Goal: Information Seeking & Learning: Learn about a topic

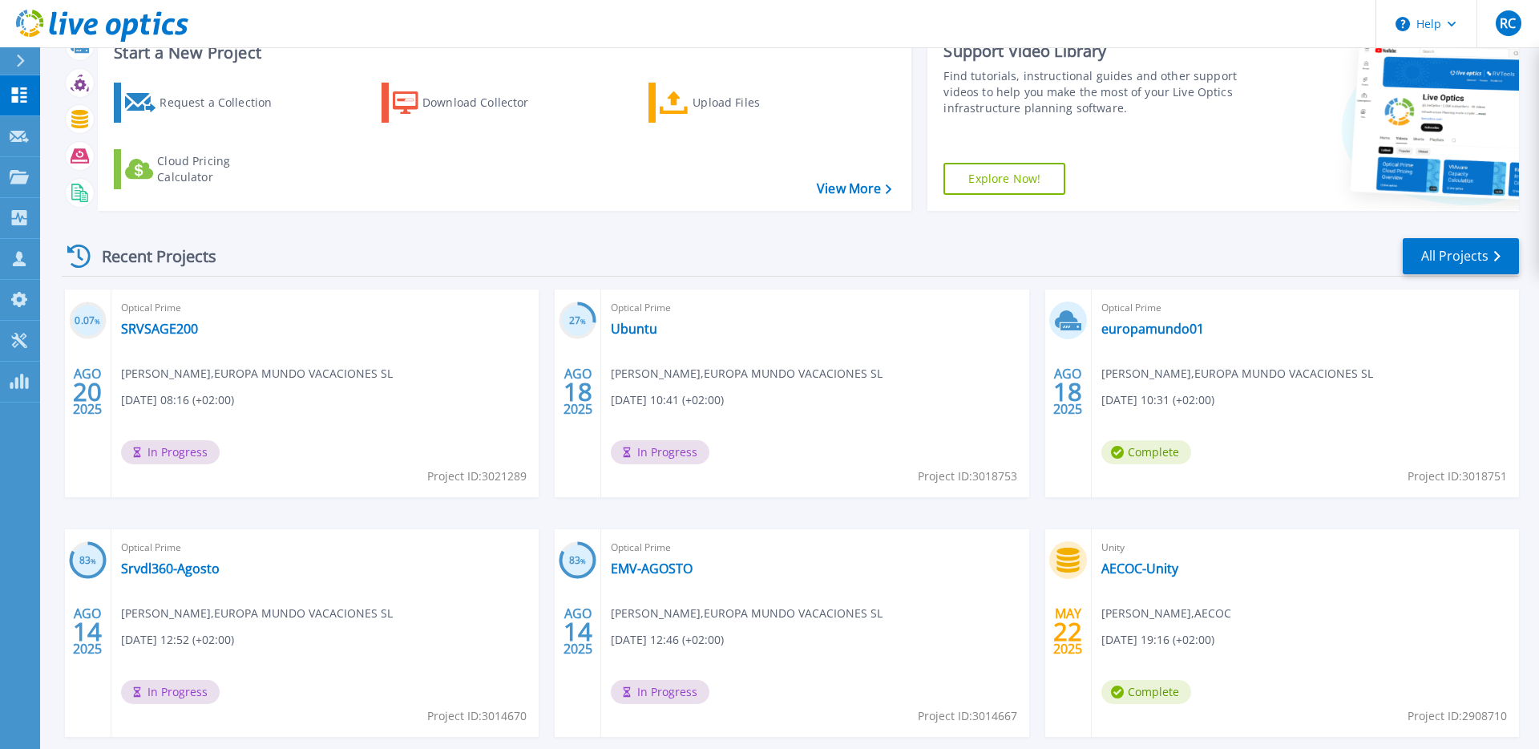
scroll to position [65, 0]
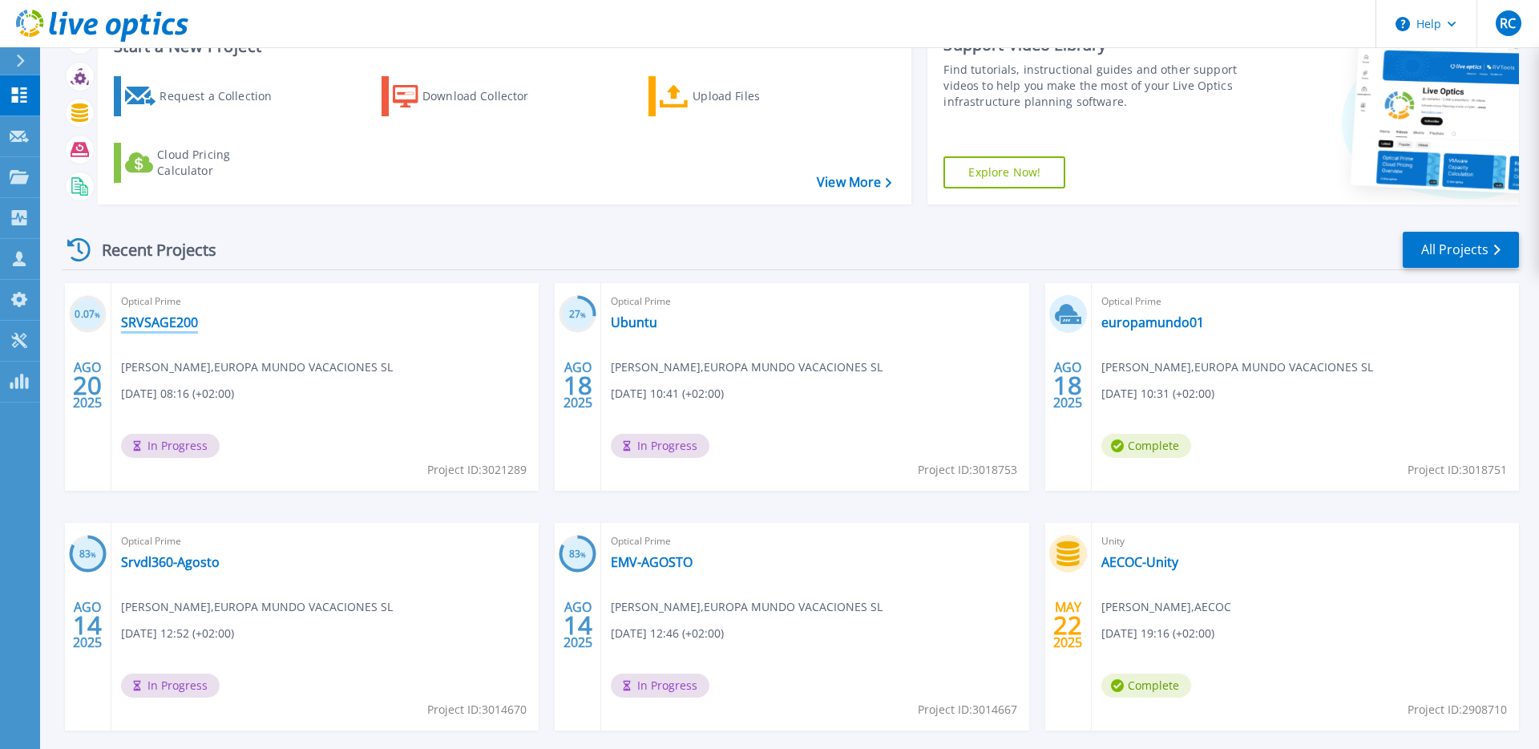
click at [145, 323] on link "SRVSAGE200" at bounding box center [159, 322] width 77 height 16
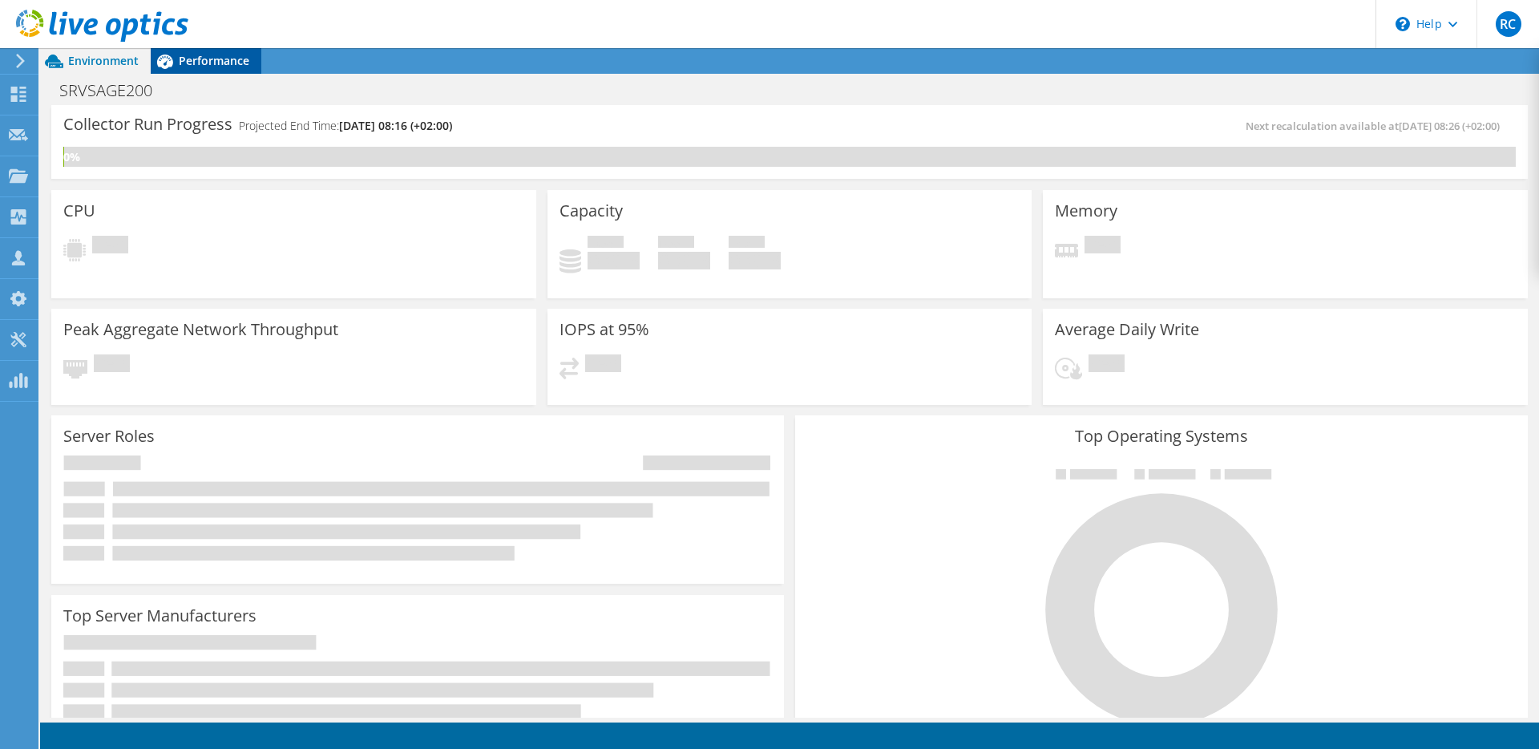
click at [204, 67] on span "Performance" at bounding box center [214, 60] width 71 height 15
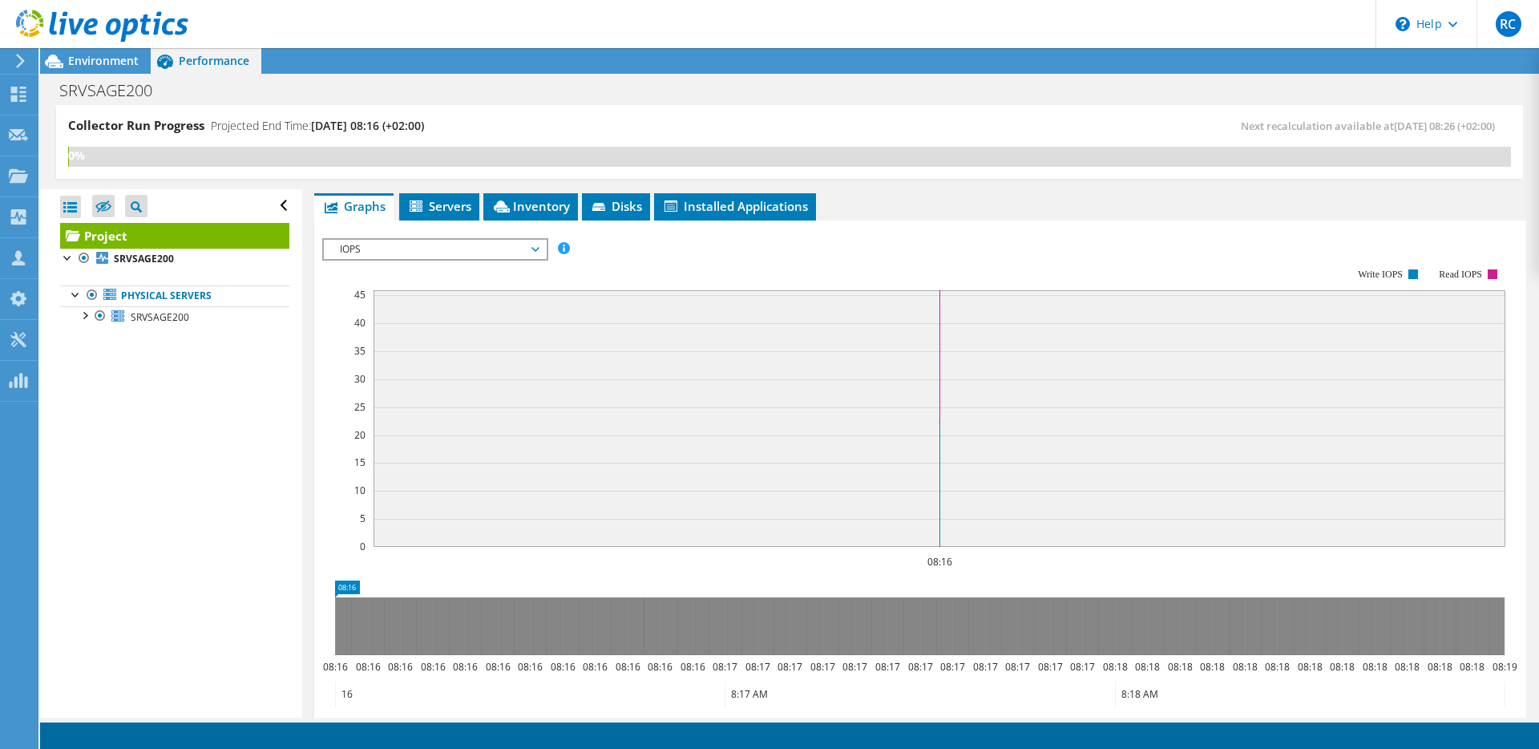
scroll to position [280, 0]
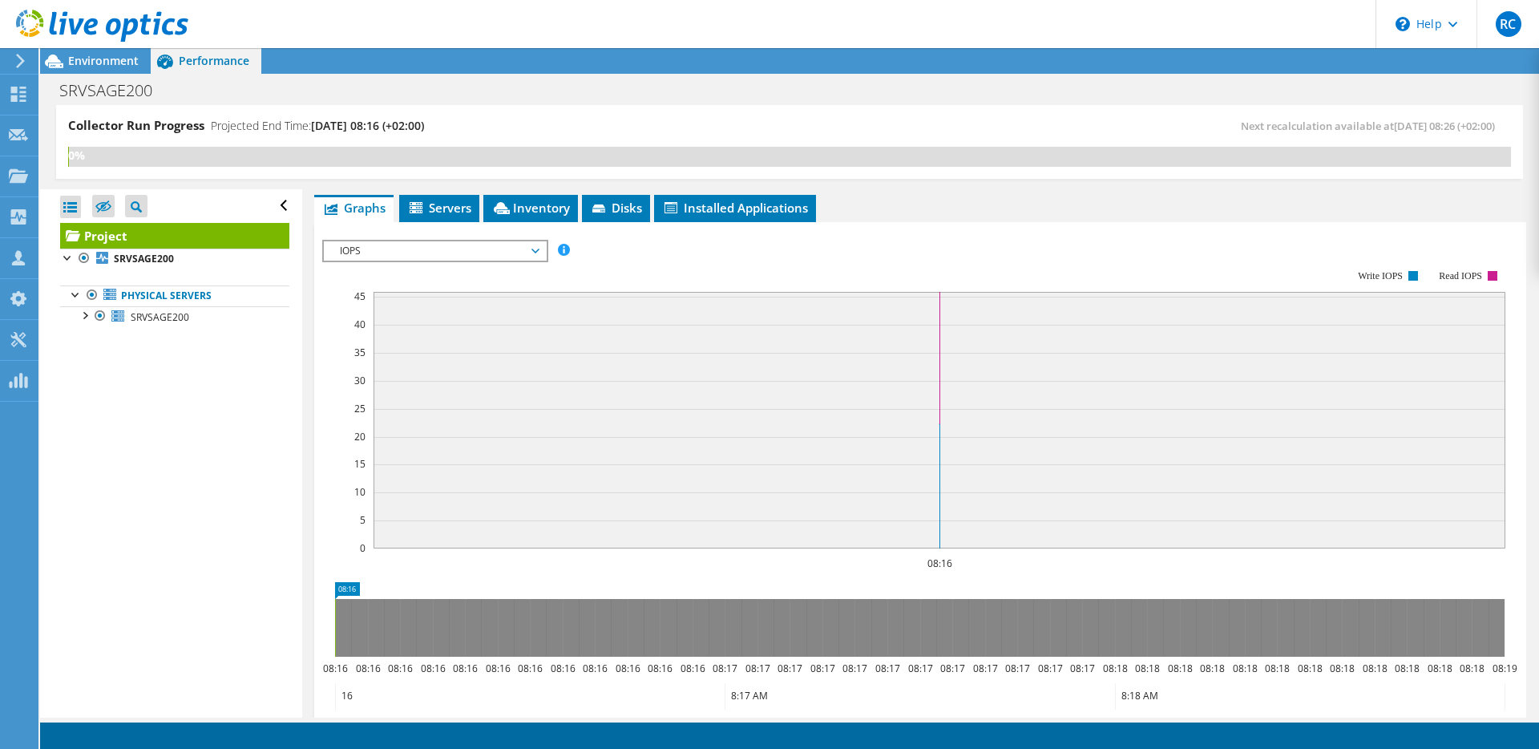
click at [377, 251] on span "IOPS" at bounding box center [435, 250] width 206 height 19
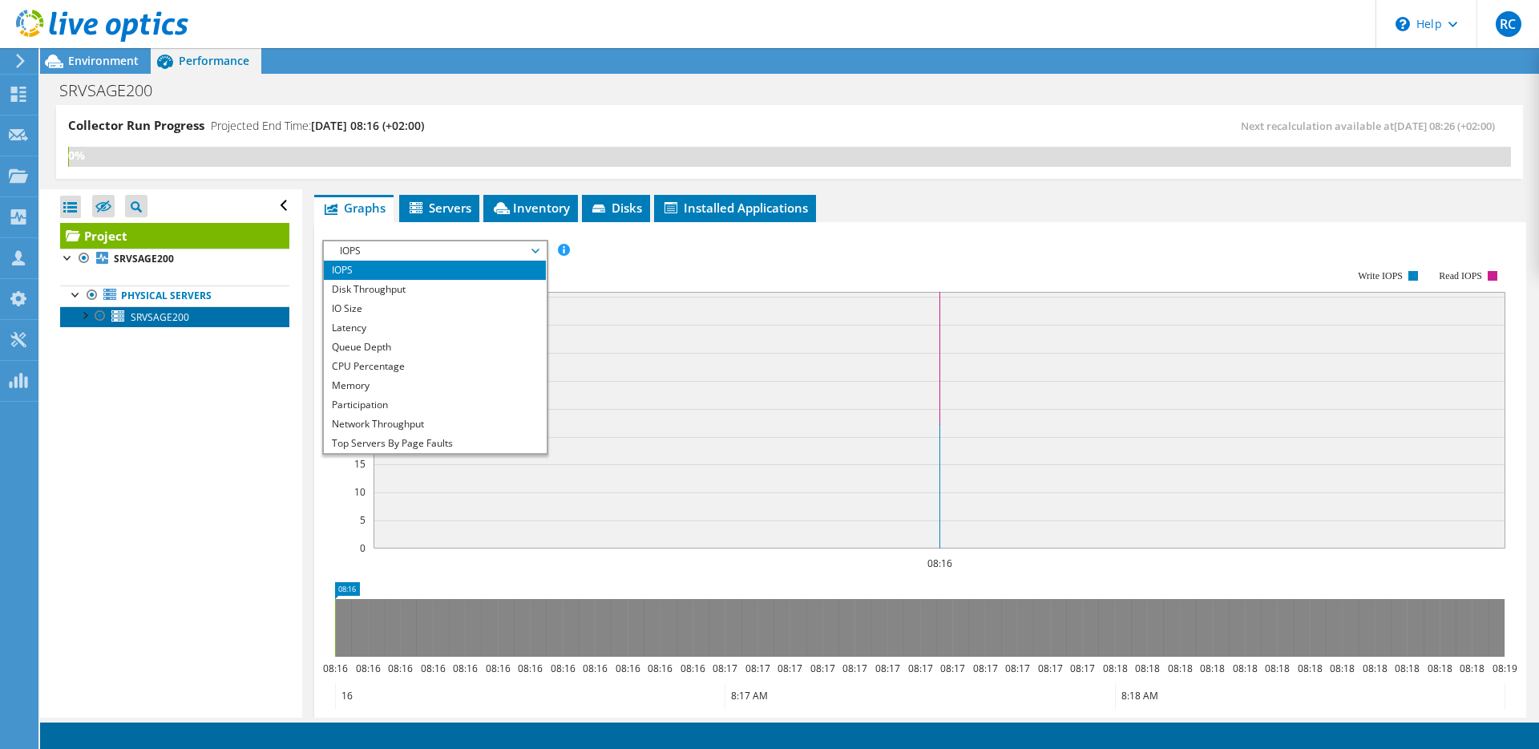
click at [180, 317] on span "SRVSAGE200" at bounding box center [160, 317] width 59 height 14
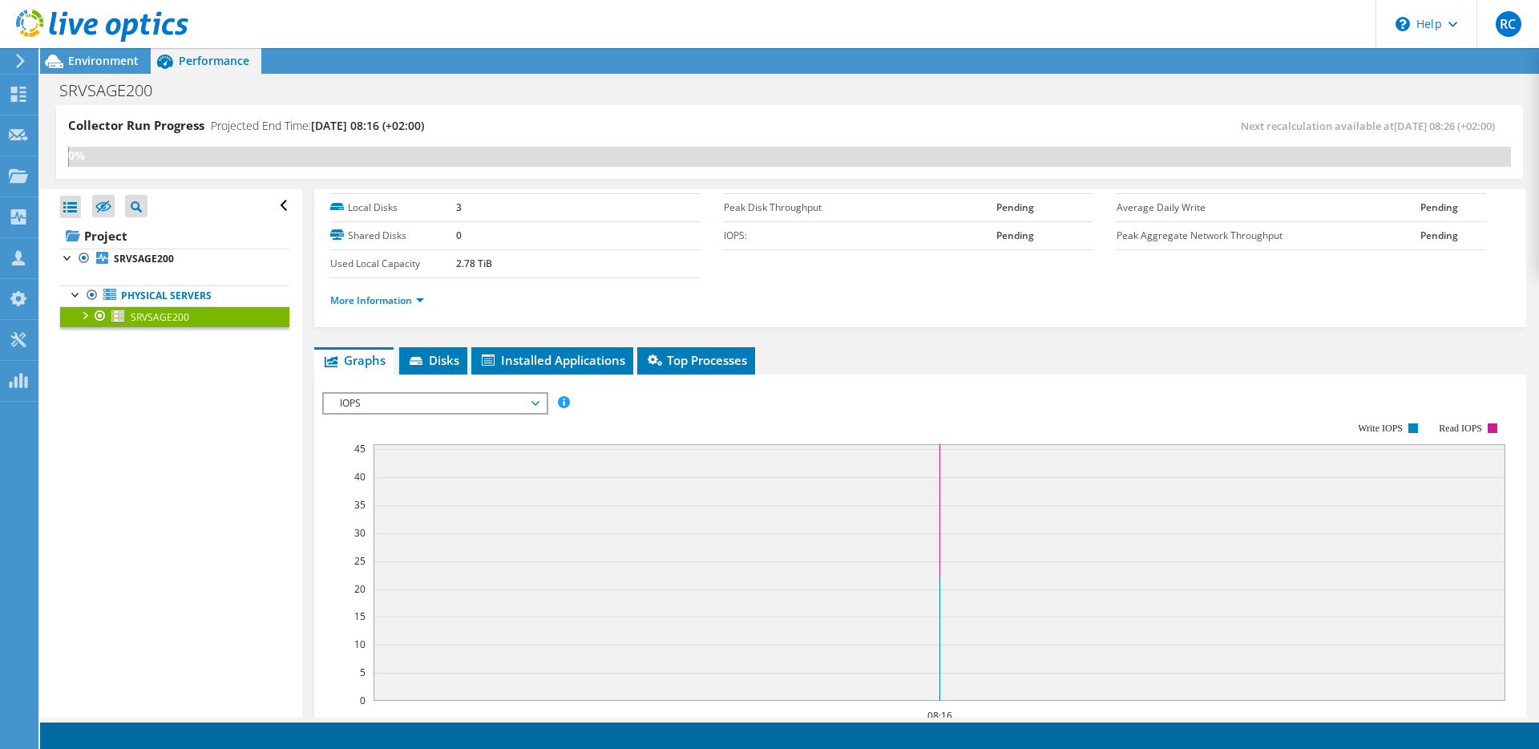
scroll to position [0, 0]
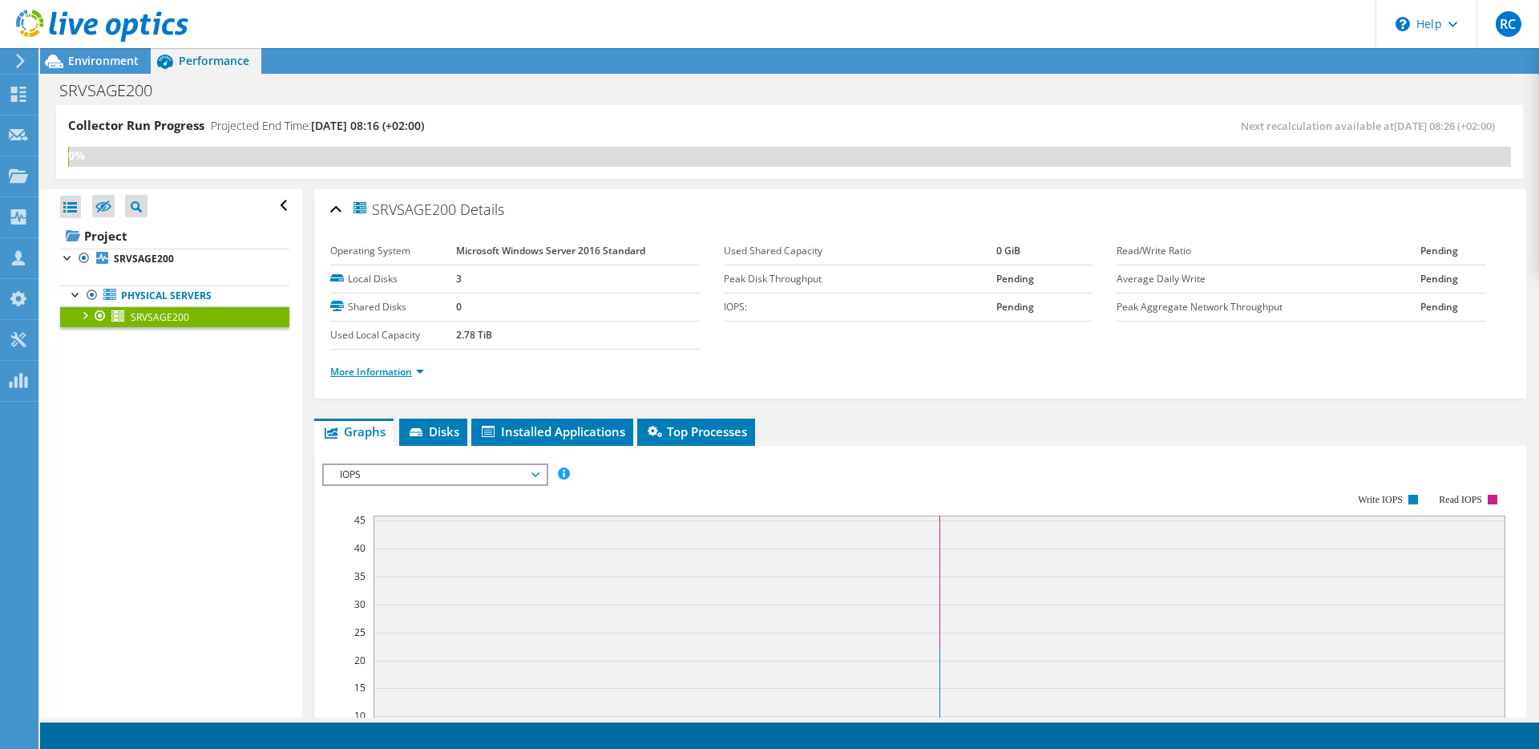
click at [381, 374] on link "More Information" at bounding box center [377, 372] width 94 height 14
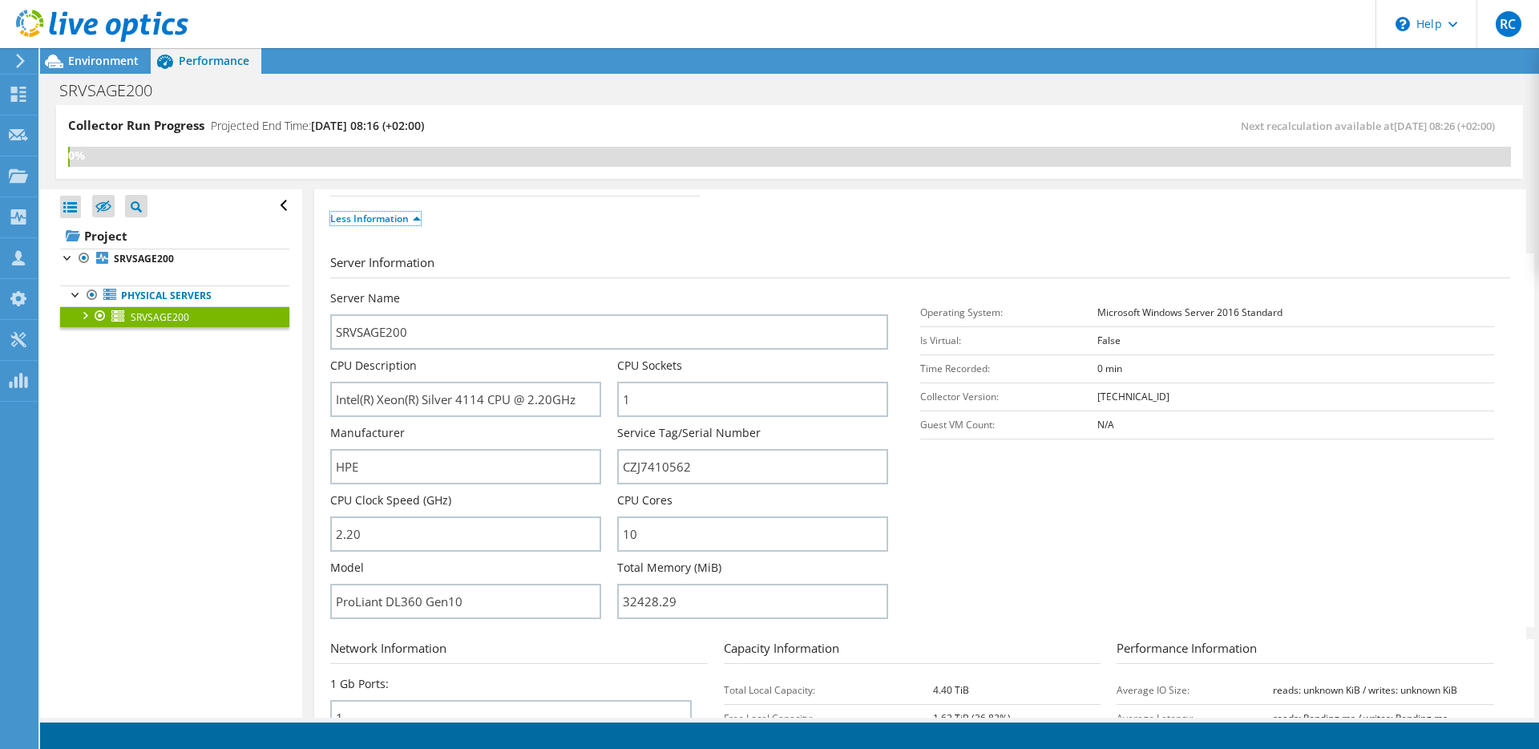
scroll to position [155, 0]
click at [669, 467] on input "CZJ7410562" at bounding box center [752, 464] width 271 height 35
drag, startPoint x: 717, startPoint y: 469, endPoint x: 596, endPoint y: 460, distance: 120.6
click at [596, 289] on div "Server Name SRVSAGE200 CPU Description Intel(R) Xeon(R) Silver 4114 CPU @ 2.20G…" at bounding box center [617, 289] width 574 height 0
click at [680, 472] on input "CZJ7410562" at bounding box center [752, 464] width 271 height 35
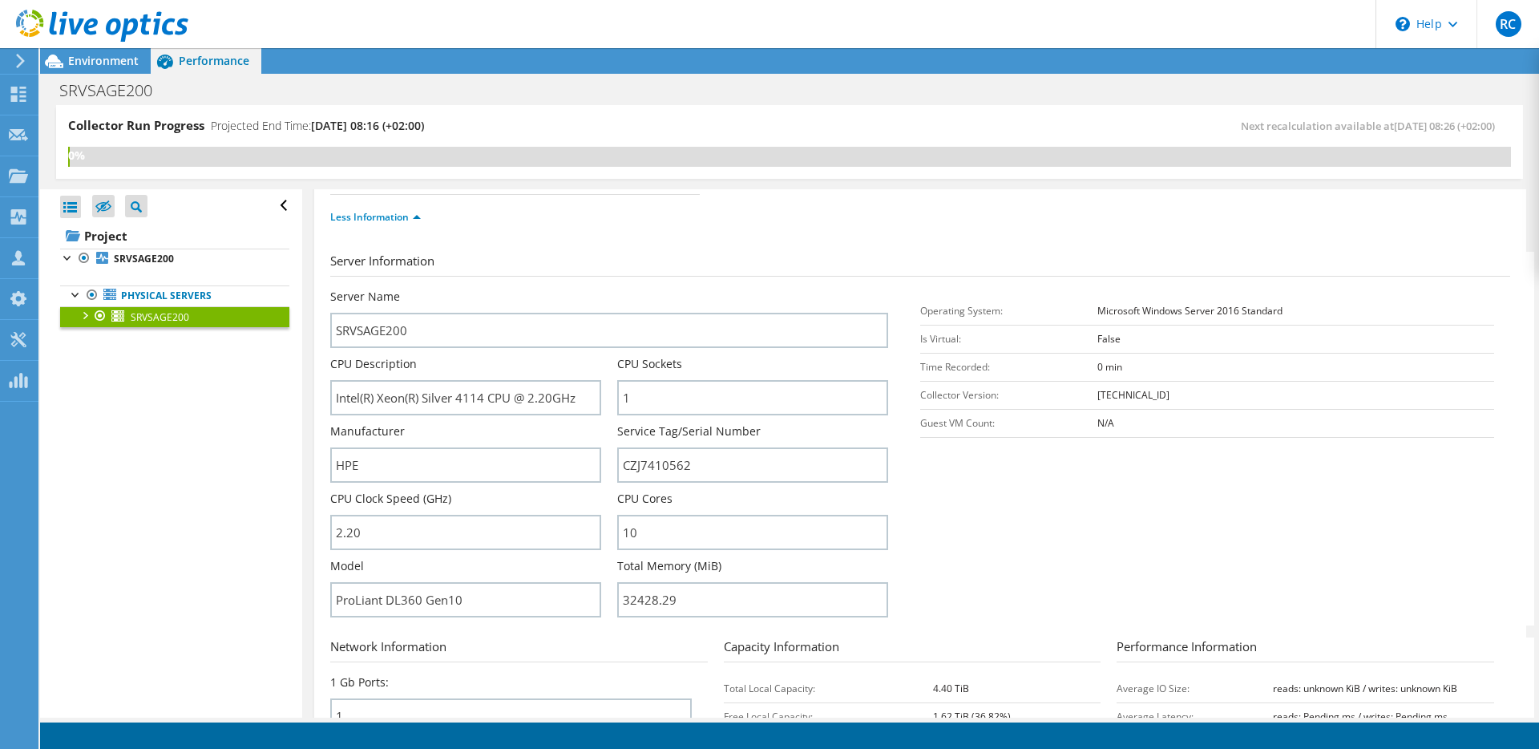
click at [977, 511] on section "Server Information Server Name SRVSAGE200 CPU Description Intel(R) Xeon(R) Silv…" at bounding box center [924, 439] width 1188 height 374
click at [972, 512] on section "Server Information Server Name SRVSAGE200 CPU Description Intel(R) Xeon(R) Silv…" at bounding box center [924, 439] width 1188 height 374
drag, startPoint x: 968, startPoint y: 513, endPoint x: 952, endPoint y: 509, distance: 15.8
click at [966, 513] on section "Server Information Server Name SRVSAGE200 CPU Description Intel(R) Xeon(R) Silv…" at bounding box center [924, 439] width 1188 height 374
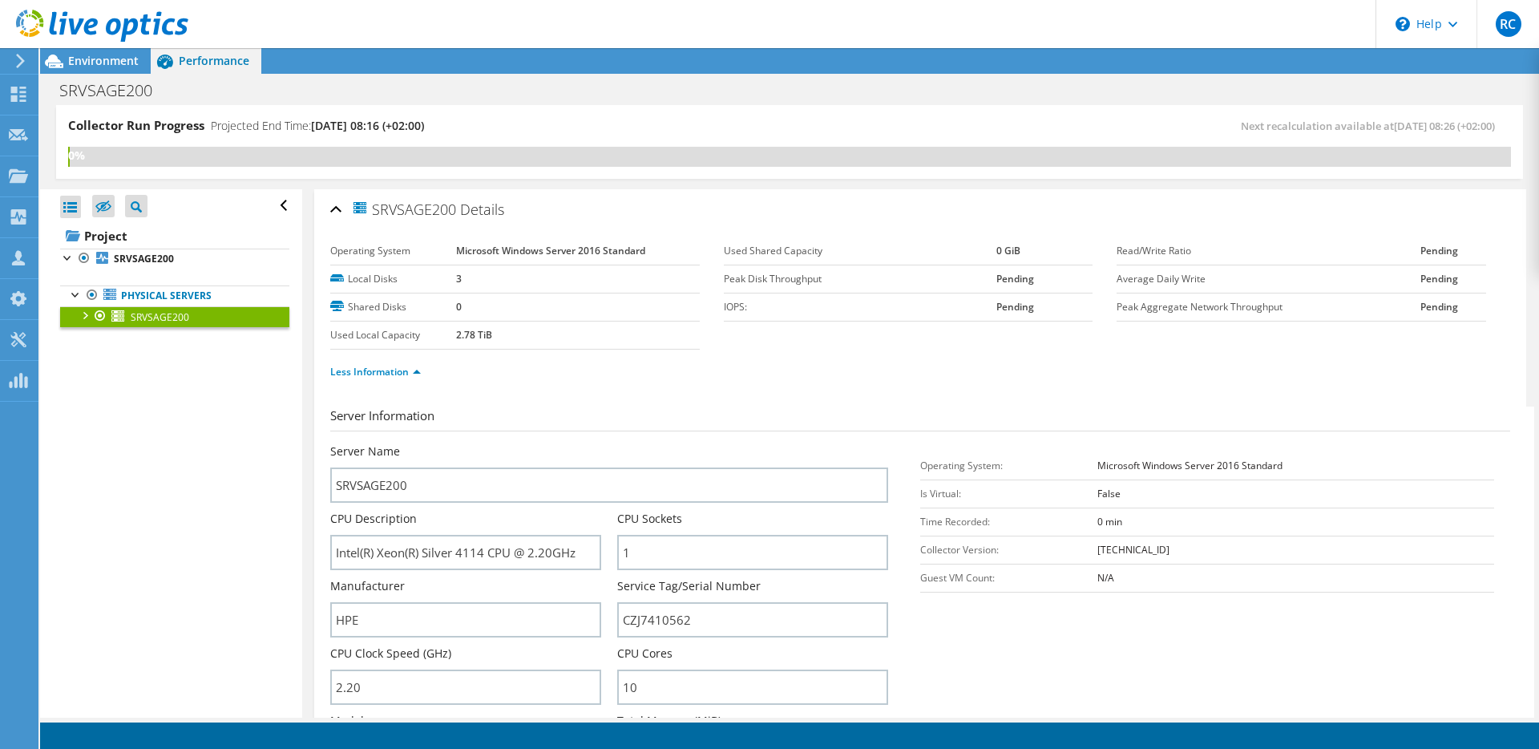
click at [753, 282] on label "Peak Disk Throughput" at bounding box center [860, 279] width 273 height 16
click at [743, 313] on label "IOPS:" at bounding box center [860, 307] width 273 height 16
click at [388, 372] on link "Less Information" at bounding box center [375, 372] width 91 height 14
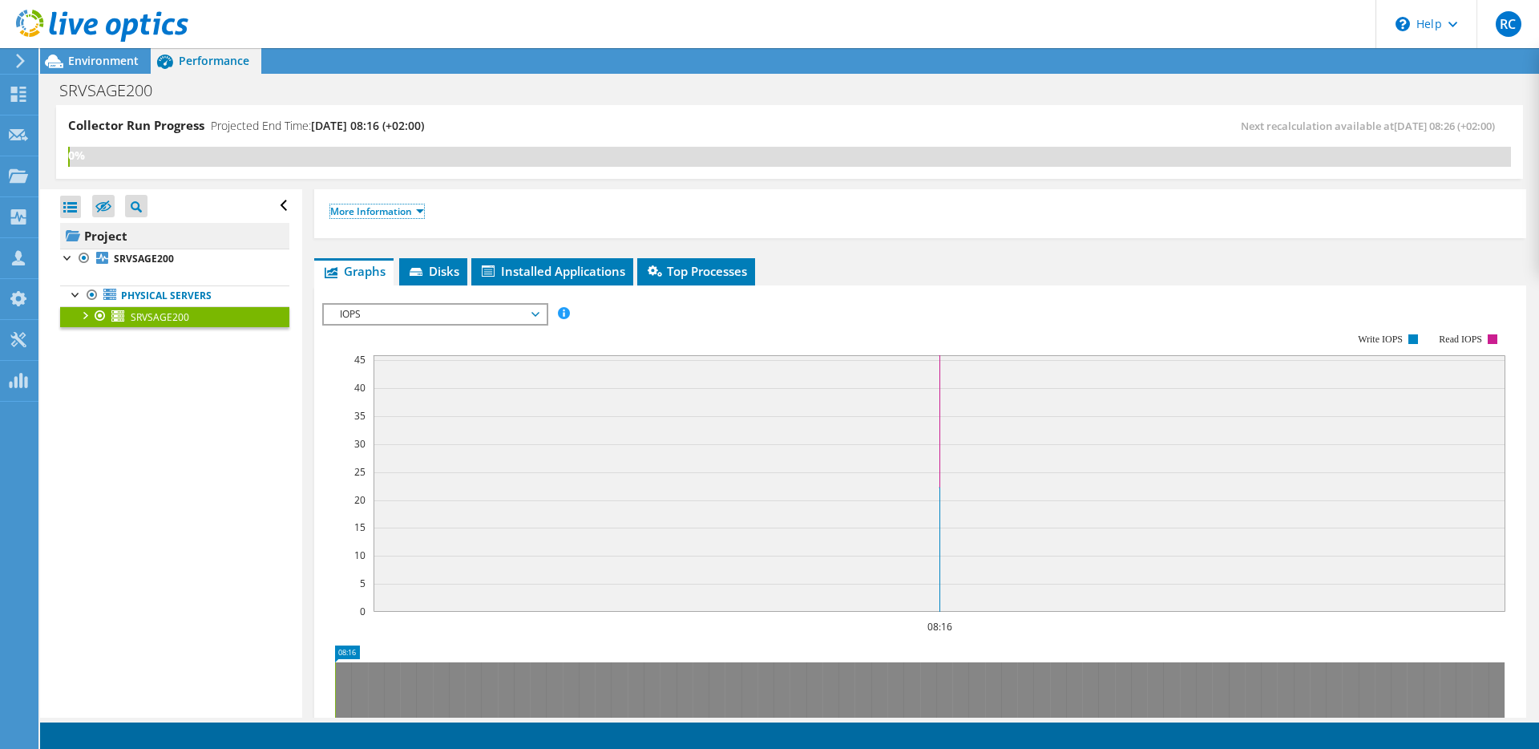
scroll to position [155, 0]
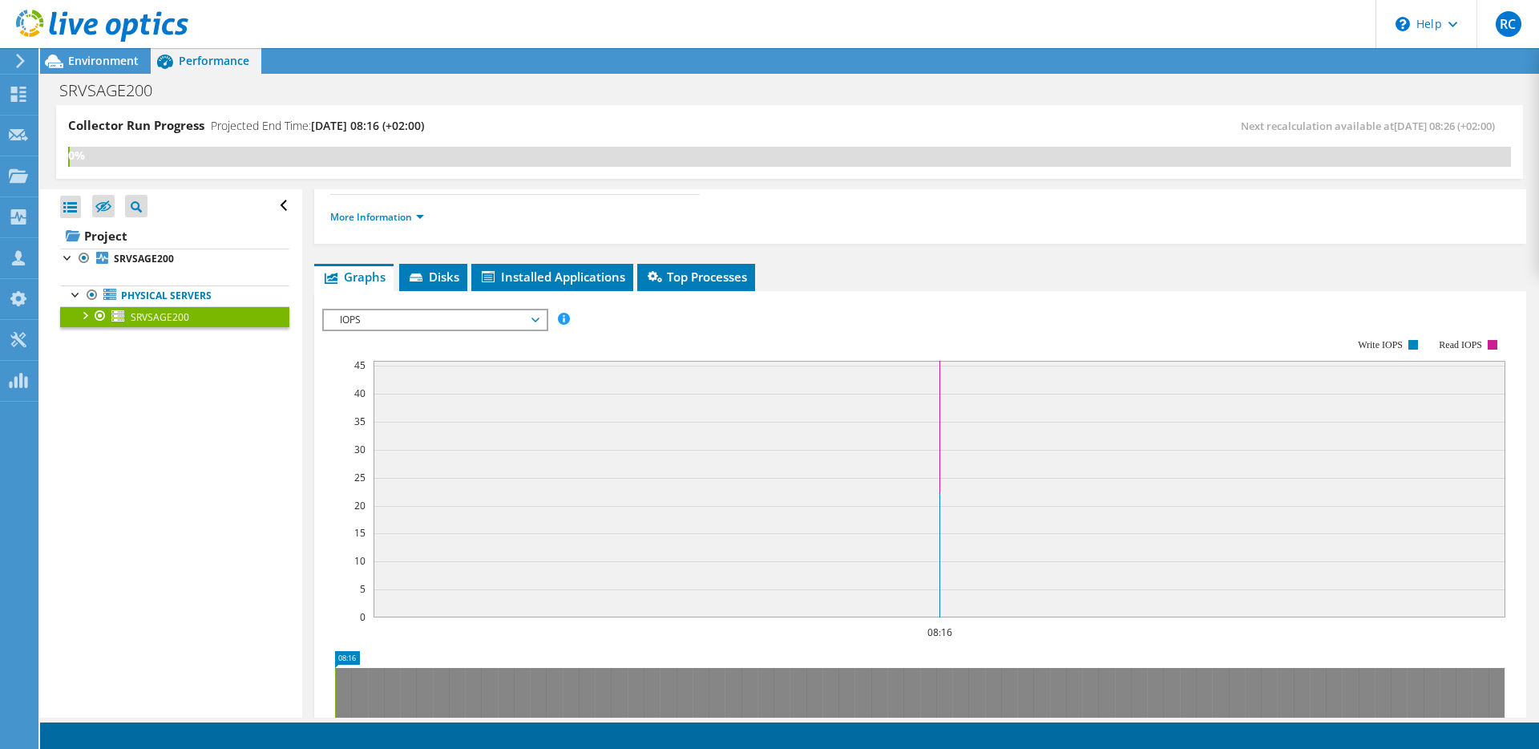
click at [650, 333] on rect at bounding box center [913, 478] width 1183 height 321
click at [659, 285] on li "Top Processes" at bounding box center [696, 277] width 118 height 27
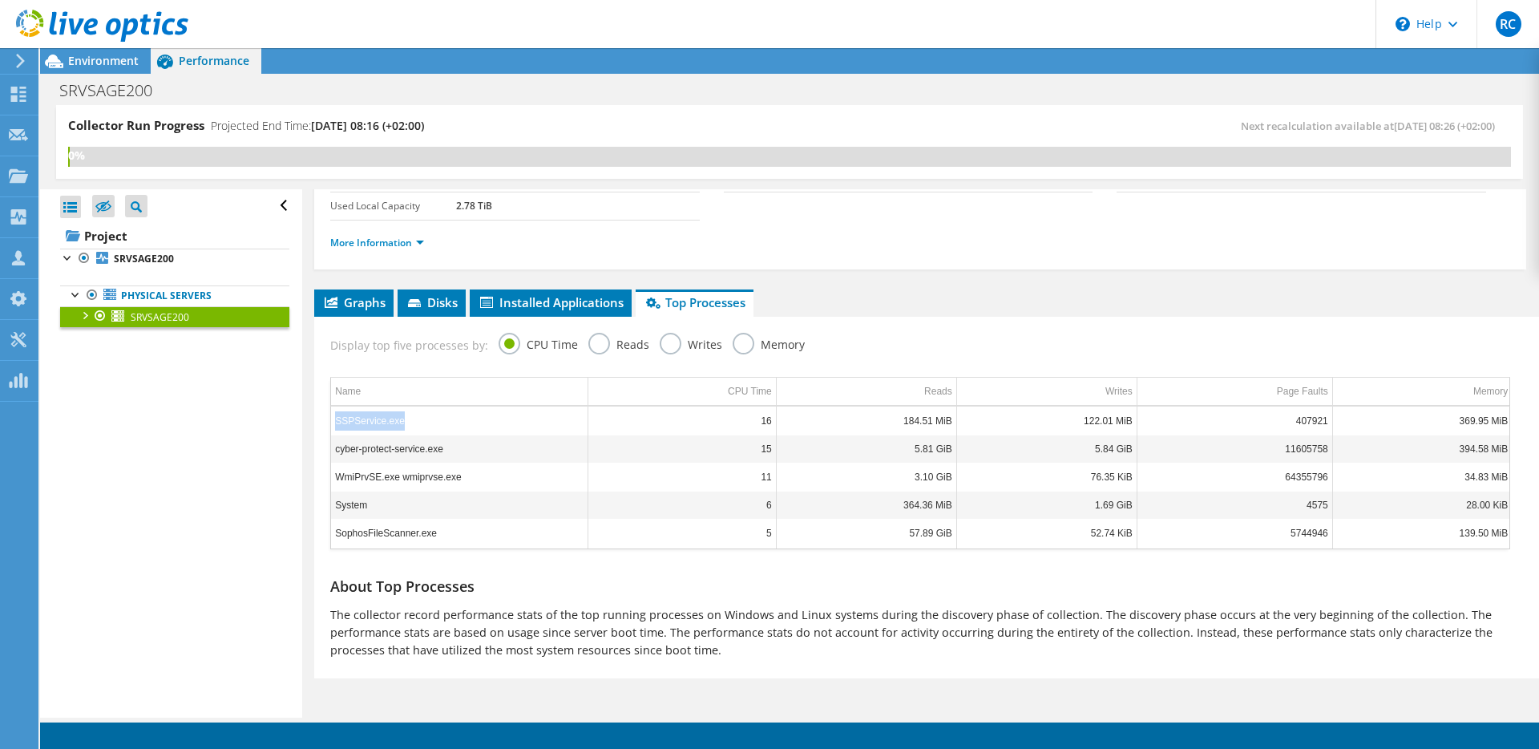
drag, startPoint x: 336, startPoint y: 418, endPoint x: 415, endPoint y: 417, distance: 79.4
click at [415, 417] on td "SSPService.exe" at bounding box center [459, 420] width 257 height 28
copy td "SSPService.exe"
click at [461, 446] on td "cyber-protect-service.exe" at bounding box center [459, 449] width 257 height 28
click at [462, 501] on td "System" at bounding box center [459, 505] width 257 height 28
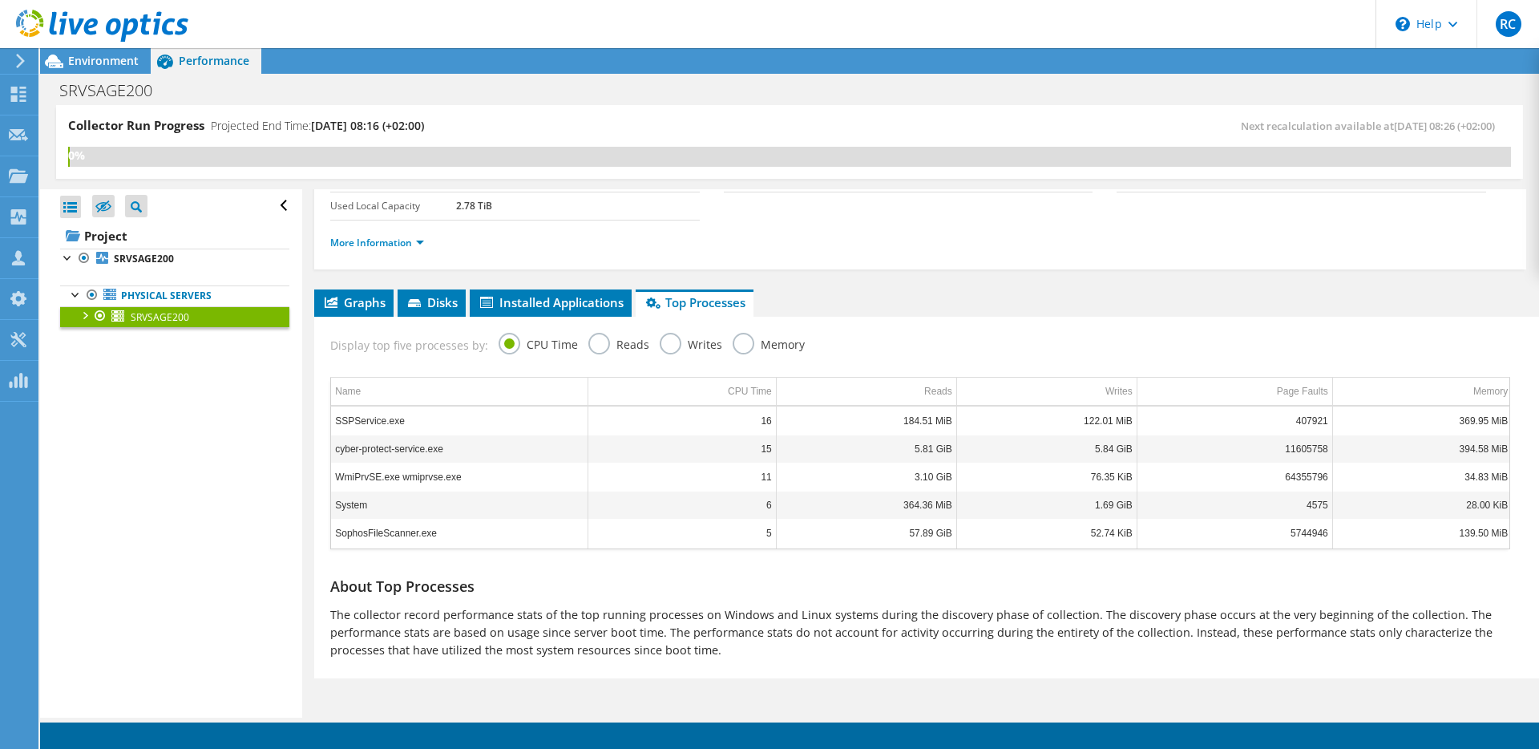
click at [458, 528] on td "SophosFileScanner.exe" at bounding box center [459, 533] width 257 height 28
click at [449, 502] on td "System" at bounding box center [459, 505] width 257 height 28
click at [459, 491] on td "System" at bounding box center [459, 505] width 257 height 28
click at [468, 474] on td "WmiPrvSE.exe wmiprvse.exe" at bounding box center [459, 477] width 257 height 28
click at [344, 306] on span "Graphs" at bounding box center [353, 302] width 63 height 16
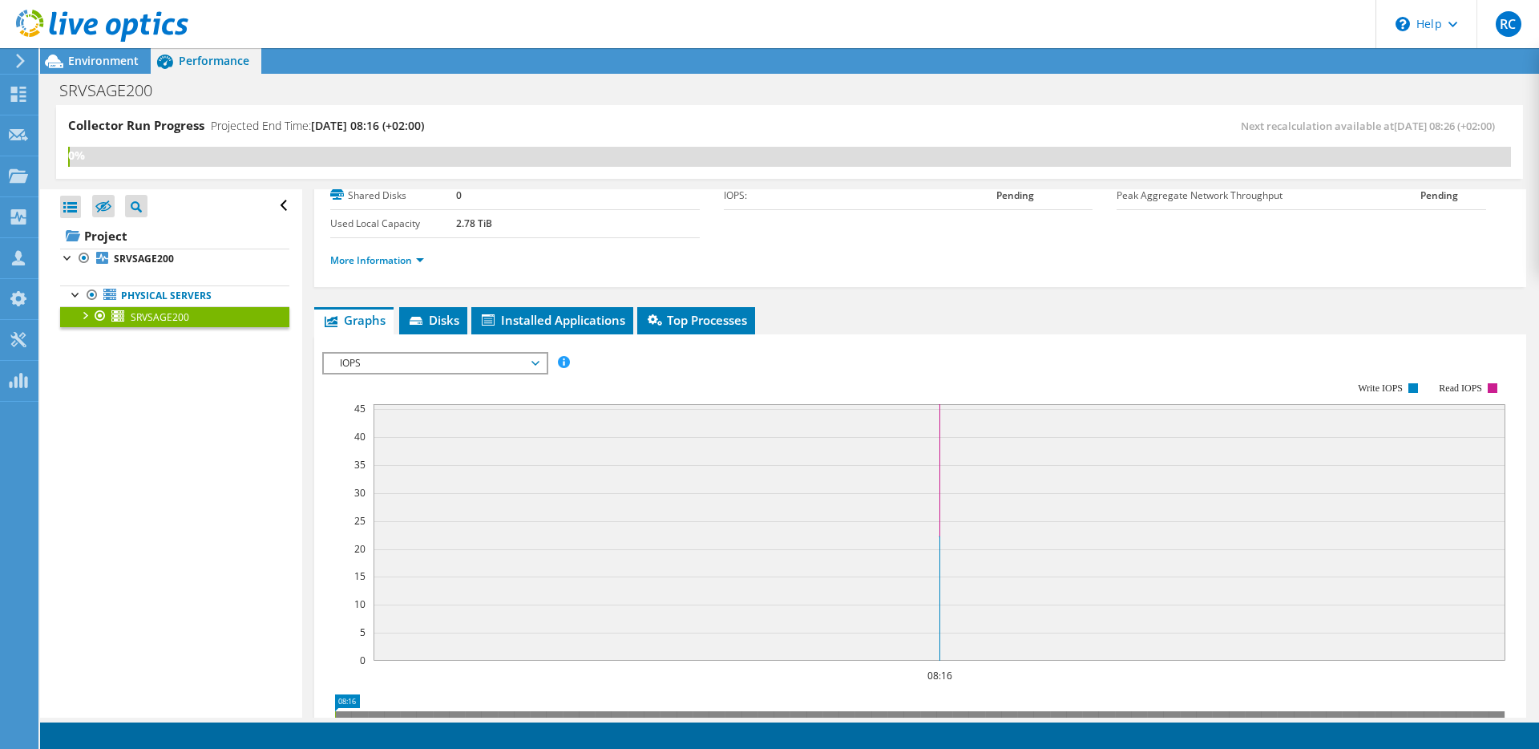
scroll to position [58, 0]
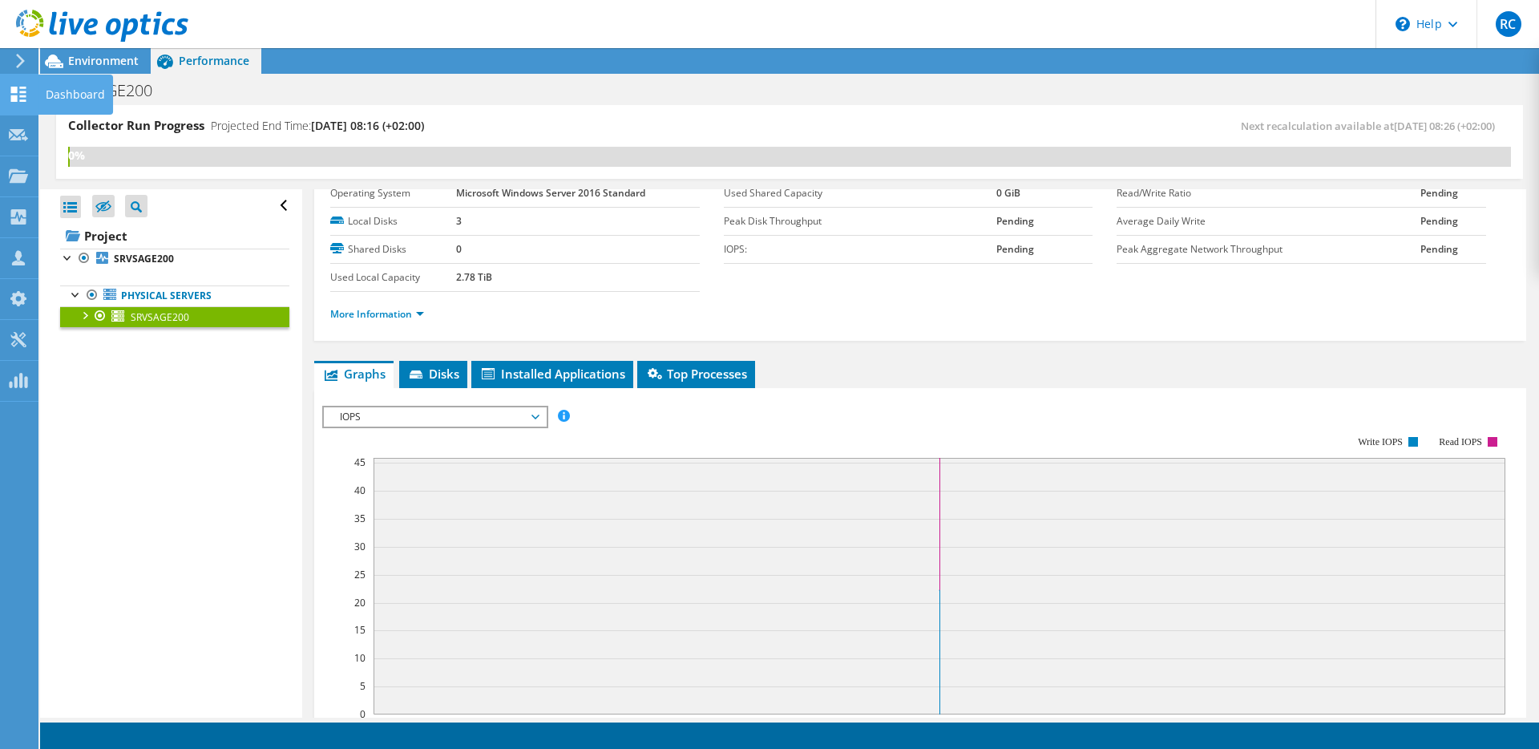
click at [63, 102] on div "Dashboard" at bounding box center [75, 95] width 75 height 40
